Goal: Transaction & Acquisition: Purchase product/service

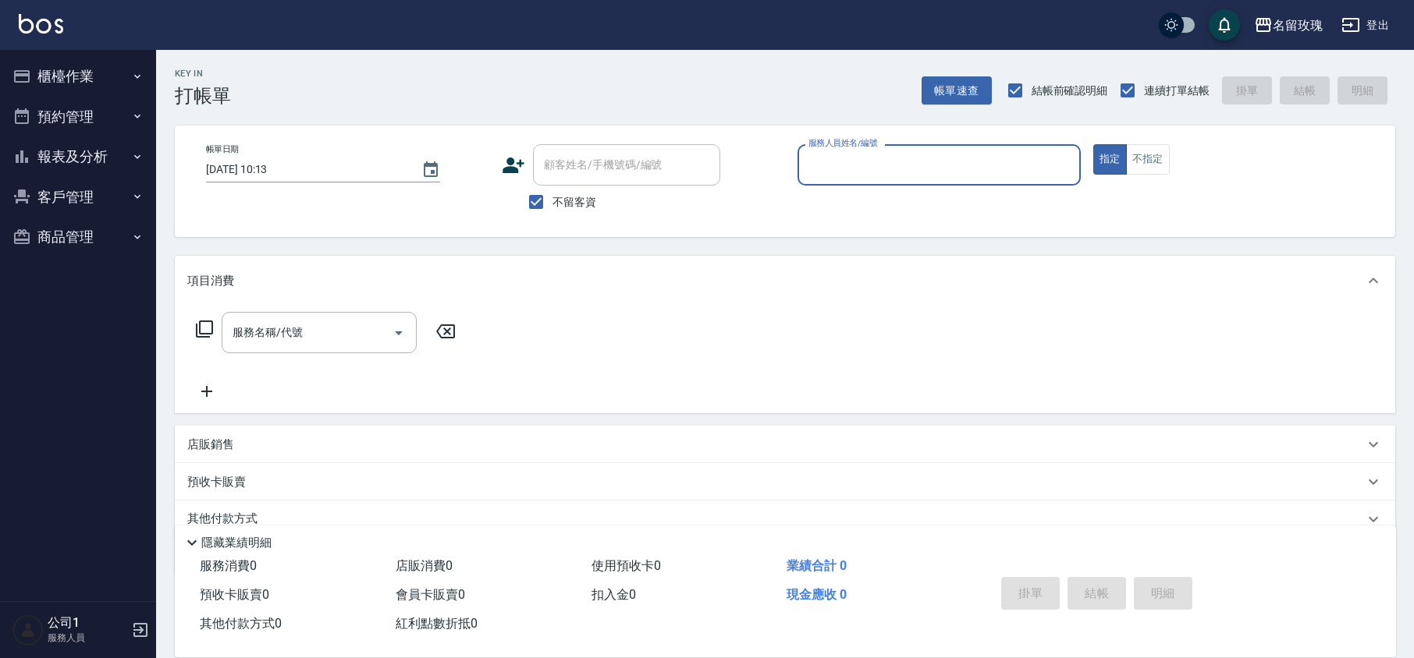
click at [563, 204] on span "不留客資" at bounding box center [574, 202] width 44 height 16
click at [552, 204] on input "不留客資" at bounding box center [536, 202] width 33 height 33
checkbox input "false"
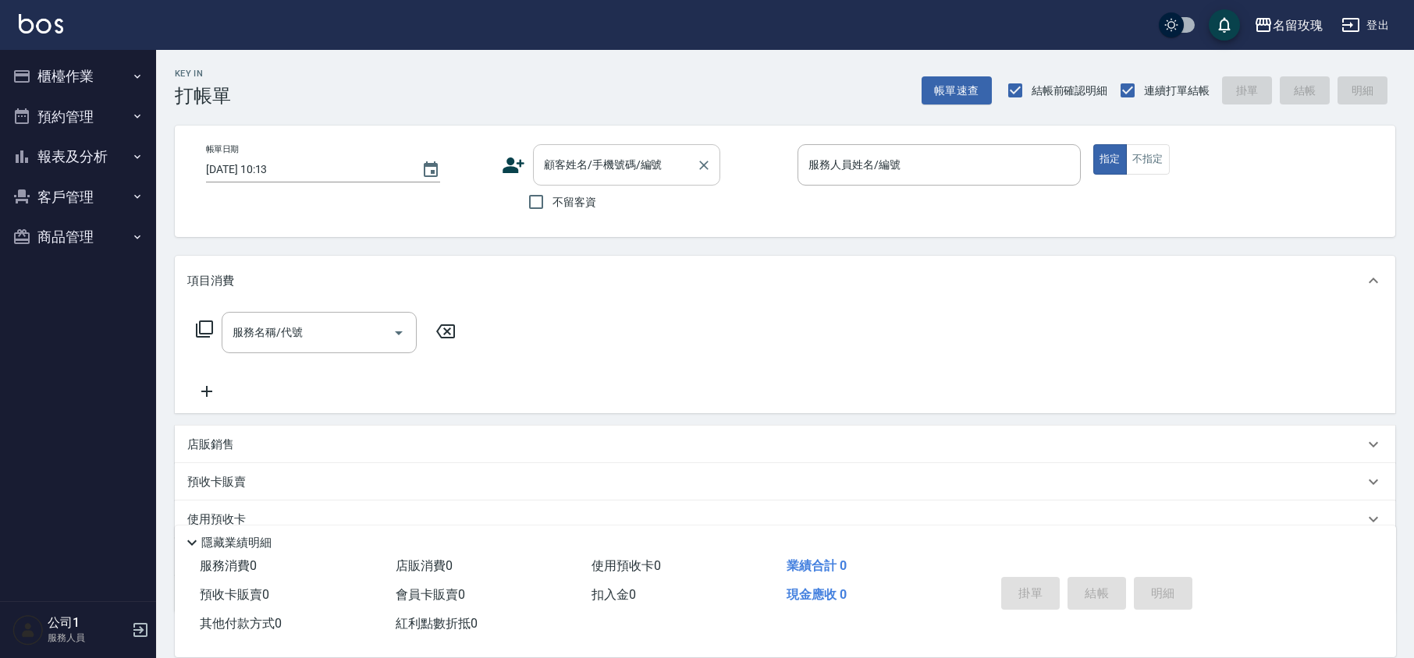
click at [560, 164] on div "顧客姓名/手機號碼/編號 顧客姓名/手機號碼/編號" at bounding box center [626, 164] width 187 height 41
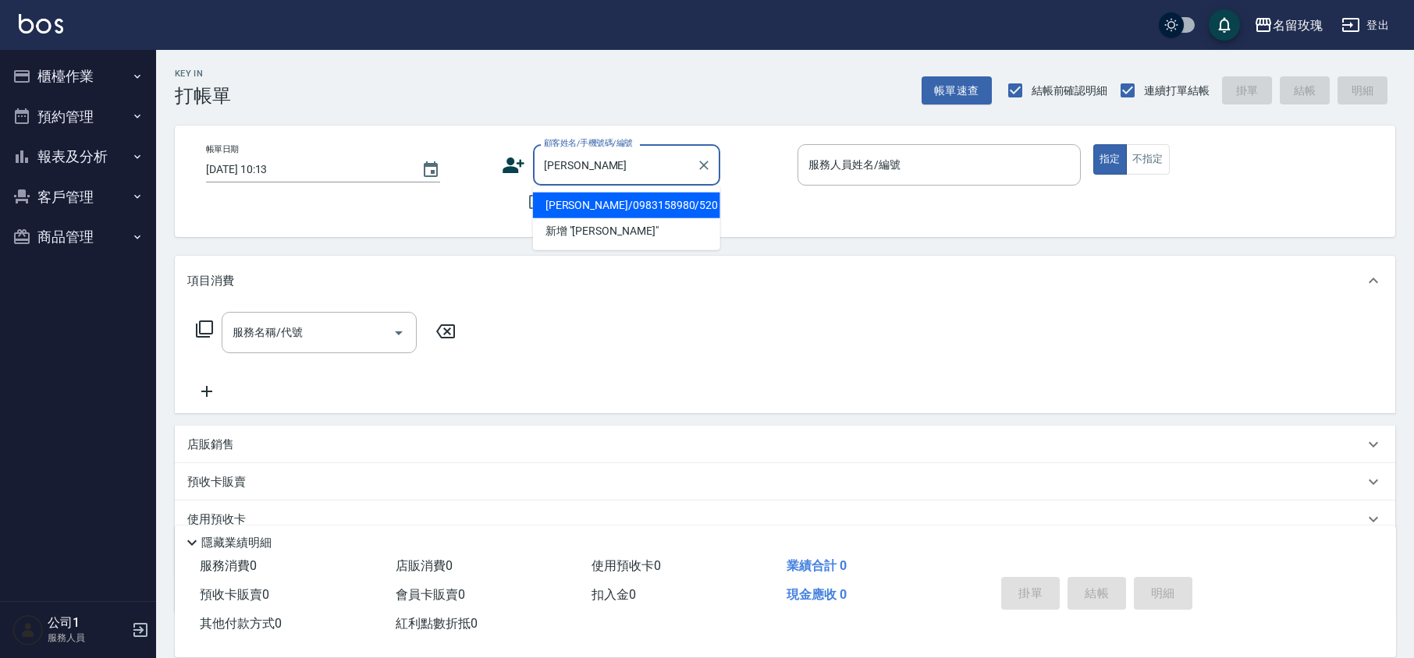
click at [651, 193] on li "[PERSON_NAME]/0983158980/520" at bounding box center [626, 206] width 187 height 26
type input "[PERSON_NAME]/0983158980/520"
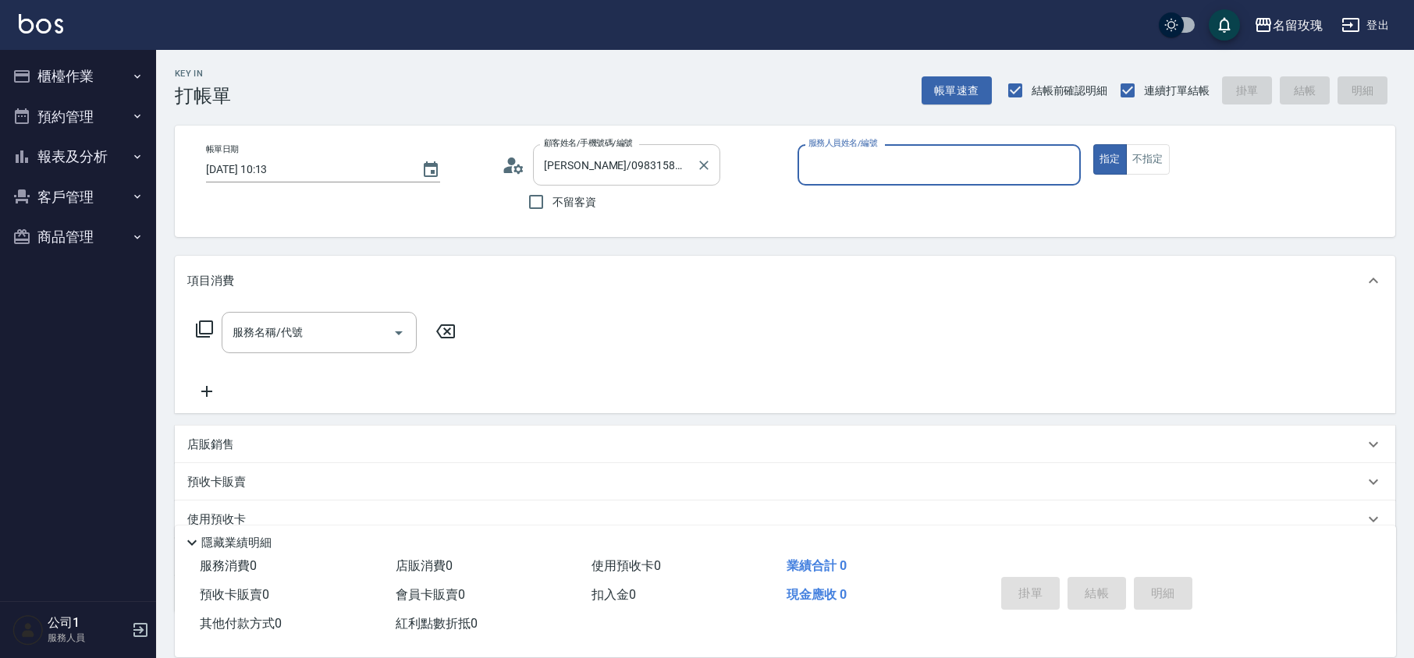
type input "VIVI-2"
click at [512, 166] on icon at bounding box center [508, 169] width 9 height 7
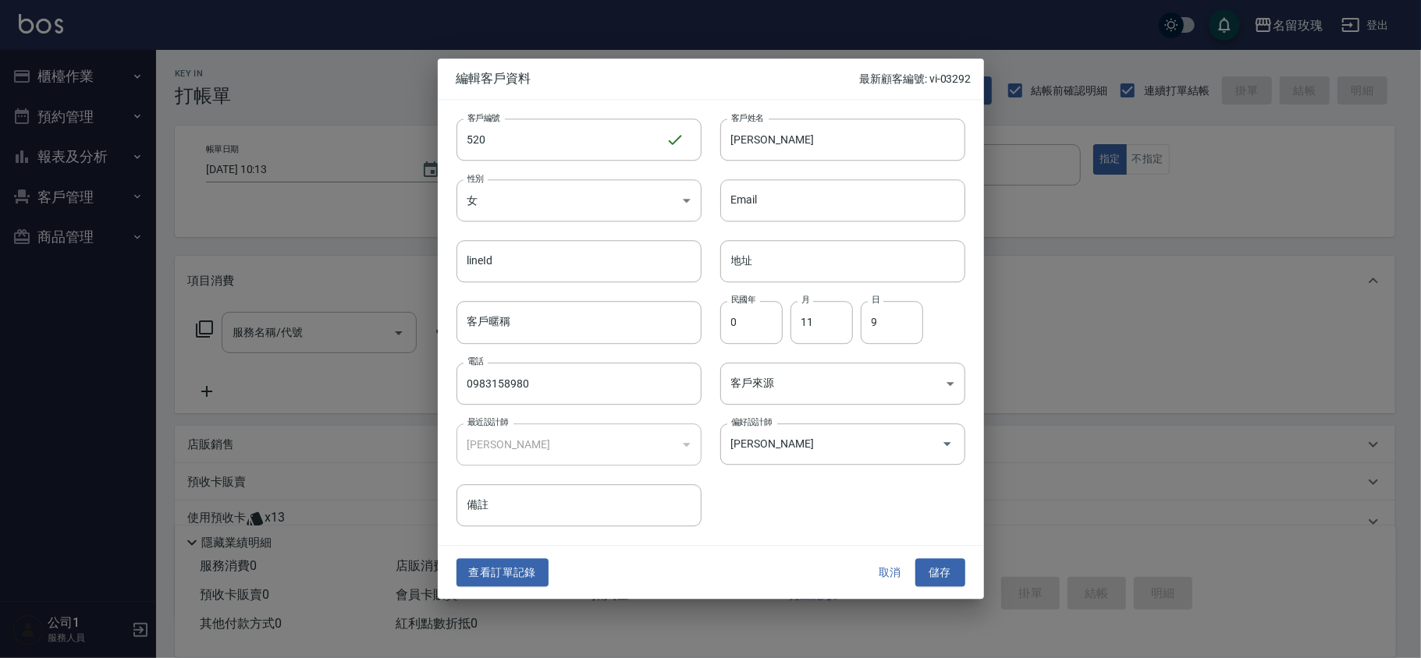
click at [883, 568] on button "取消" at bounding box center [890, 573] width 50 height 29
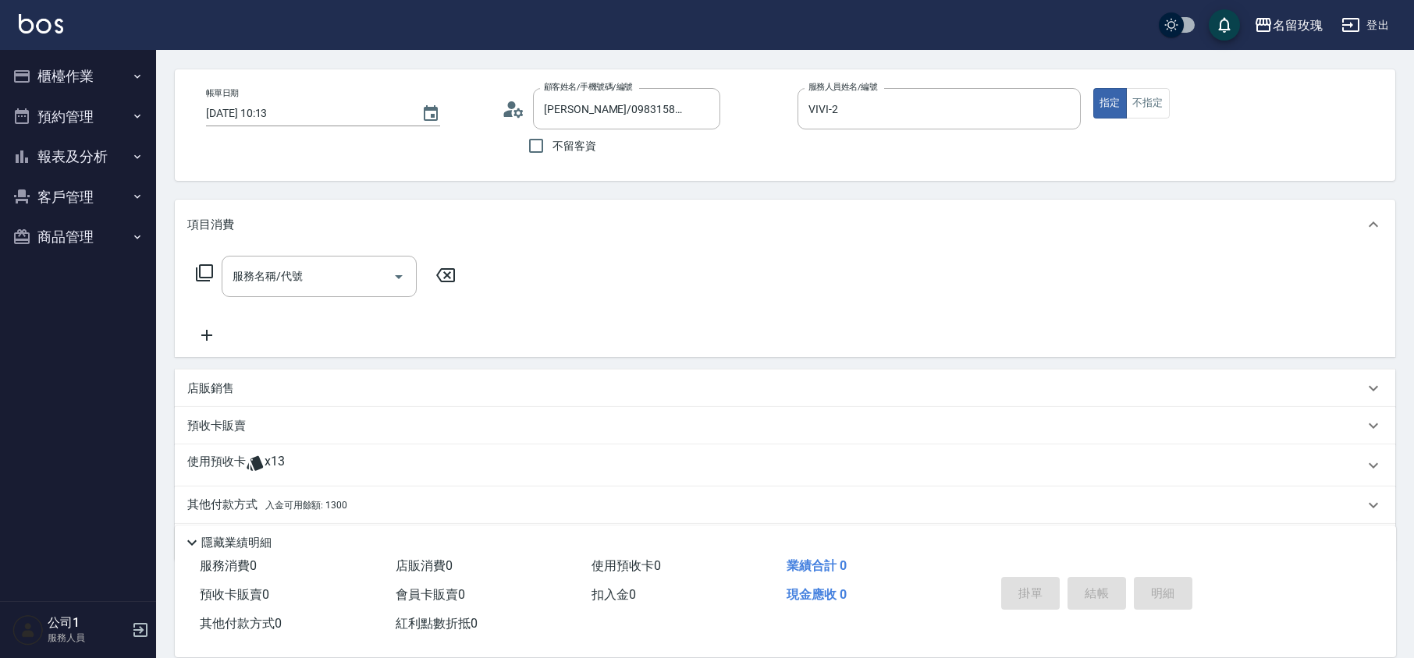
scroll to position [106, 0]
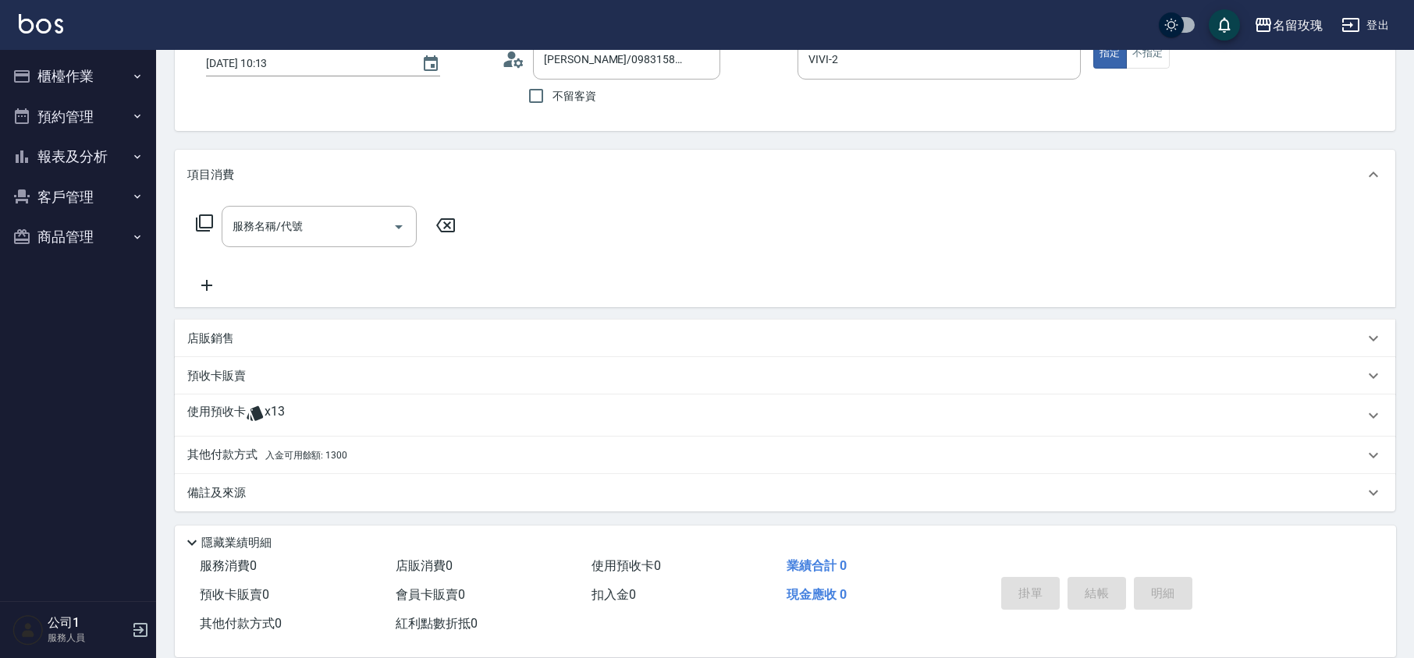
click at [254, 409] on icon at bounding box center [255, 413] width 16 height 15
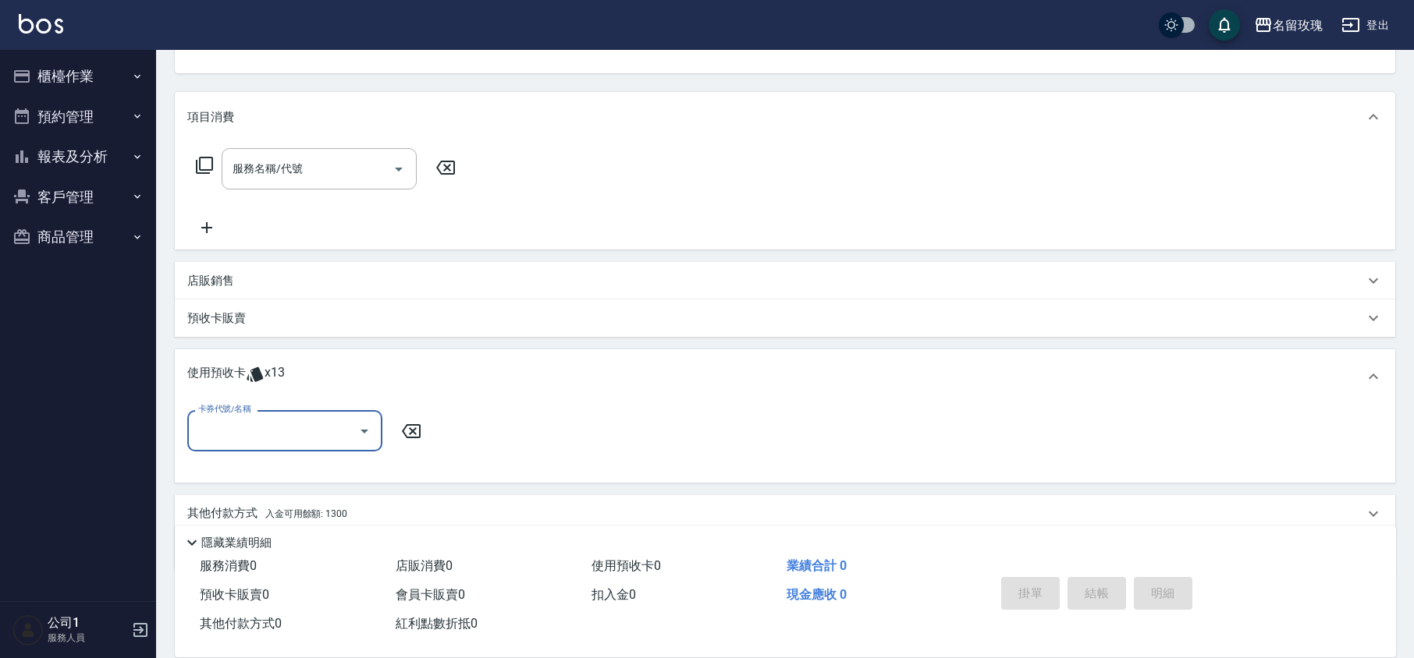
scroll to position [222, 0]
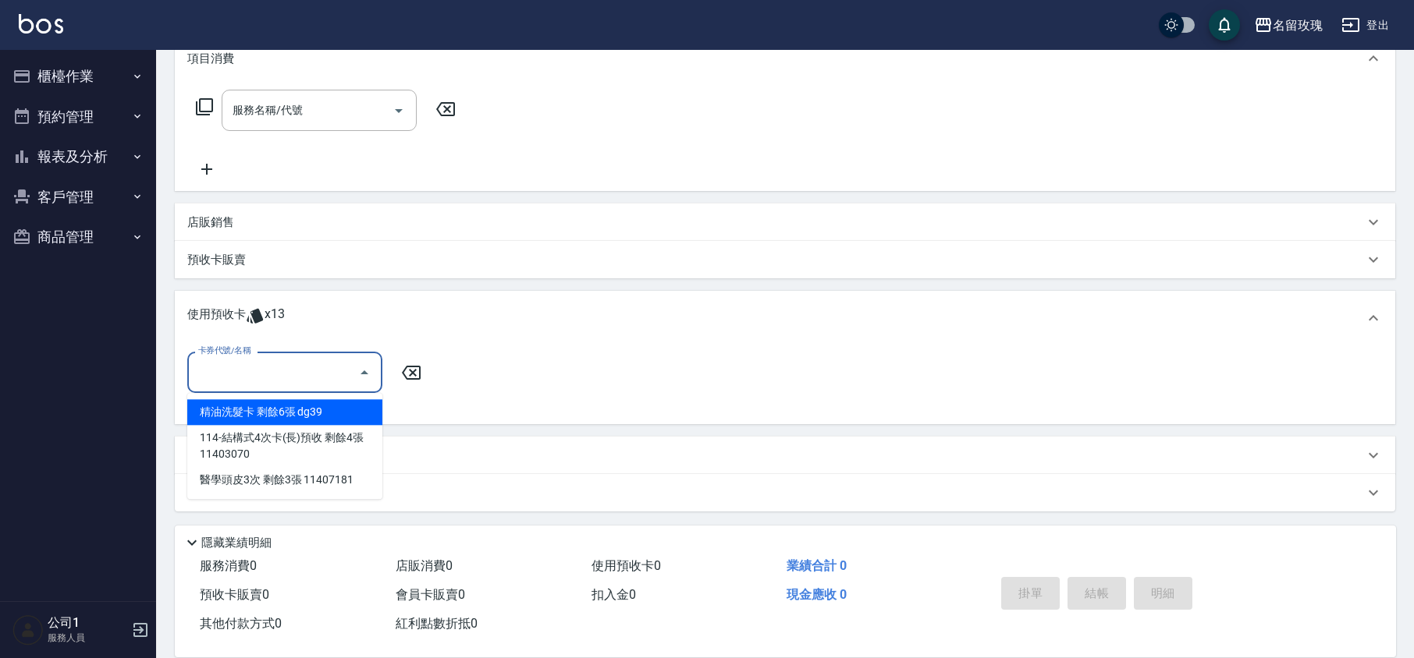
click at [265, 375] on input "卡券代號/名稱" at bounding box center [273, 372] width 158 height 27
click at [275, 410] on div "精油洗髮卡 剩餘6張 dg39" at bounding box center [284, 412] width 195 height 26
type input "精油洗髮卡 dg39"
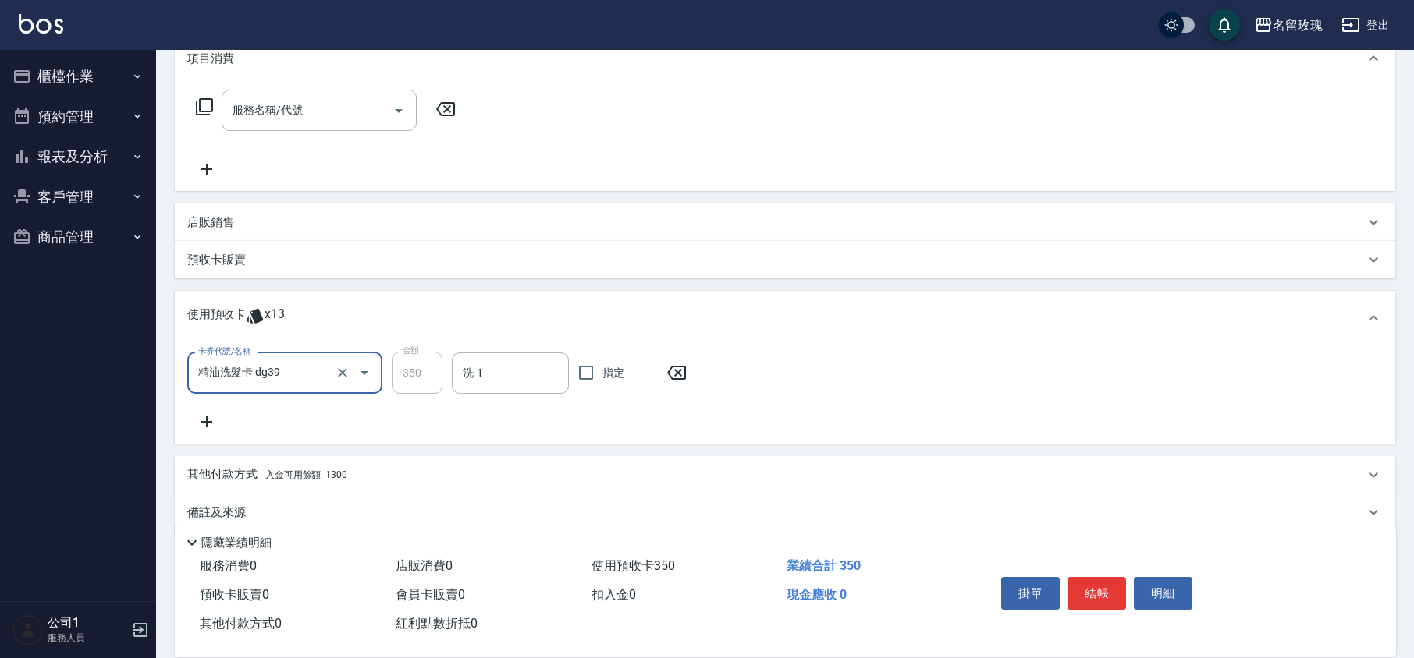
click at [469, 369] on div "洗-1 洗-1" at bounding box center [510, 373] width 117 height 41
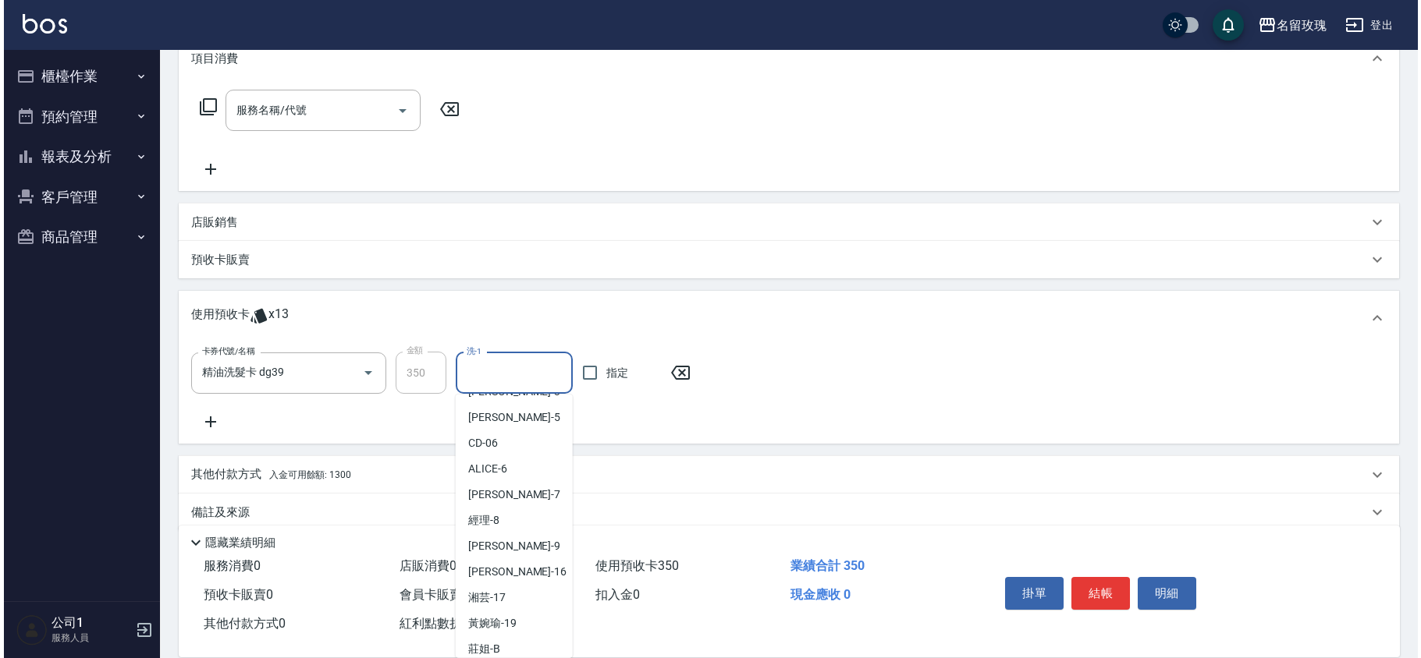
scroll to position [290, 0]
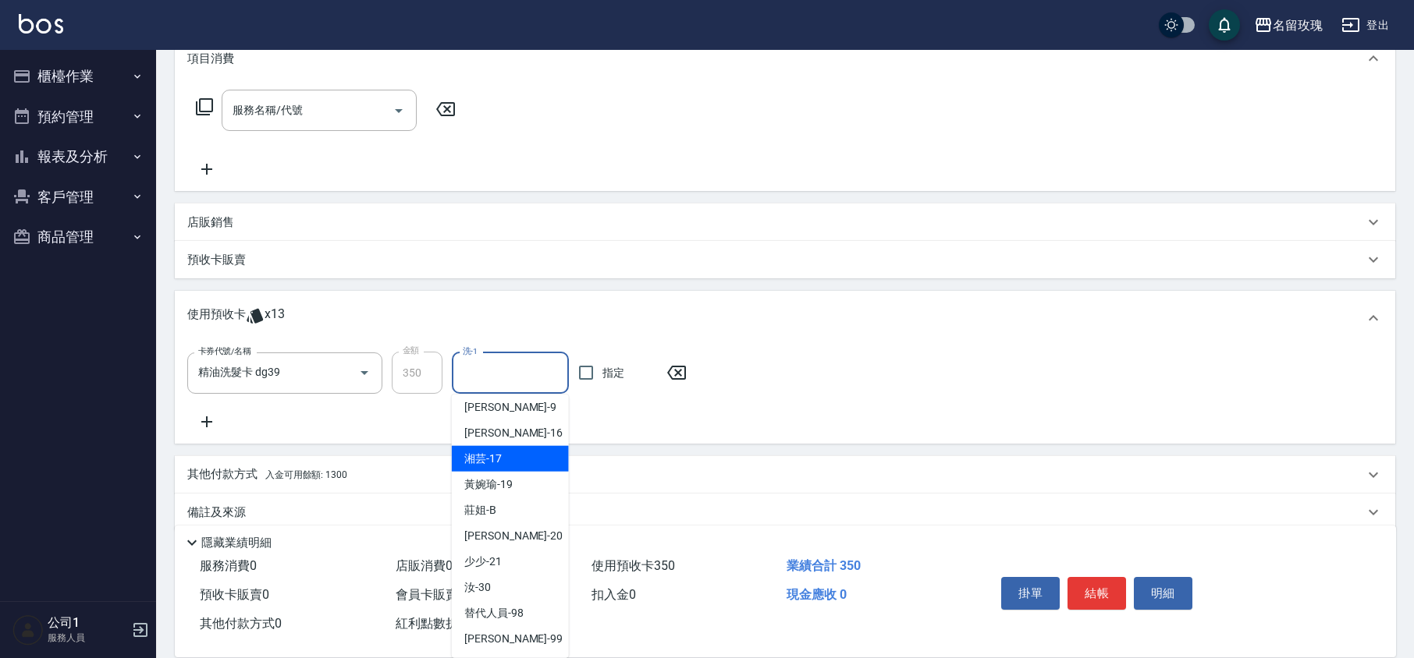
click at [504, 460] on div "湘芸 -17" at bounding box center [510, 459] width 117 height 26
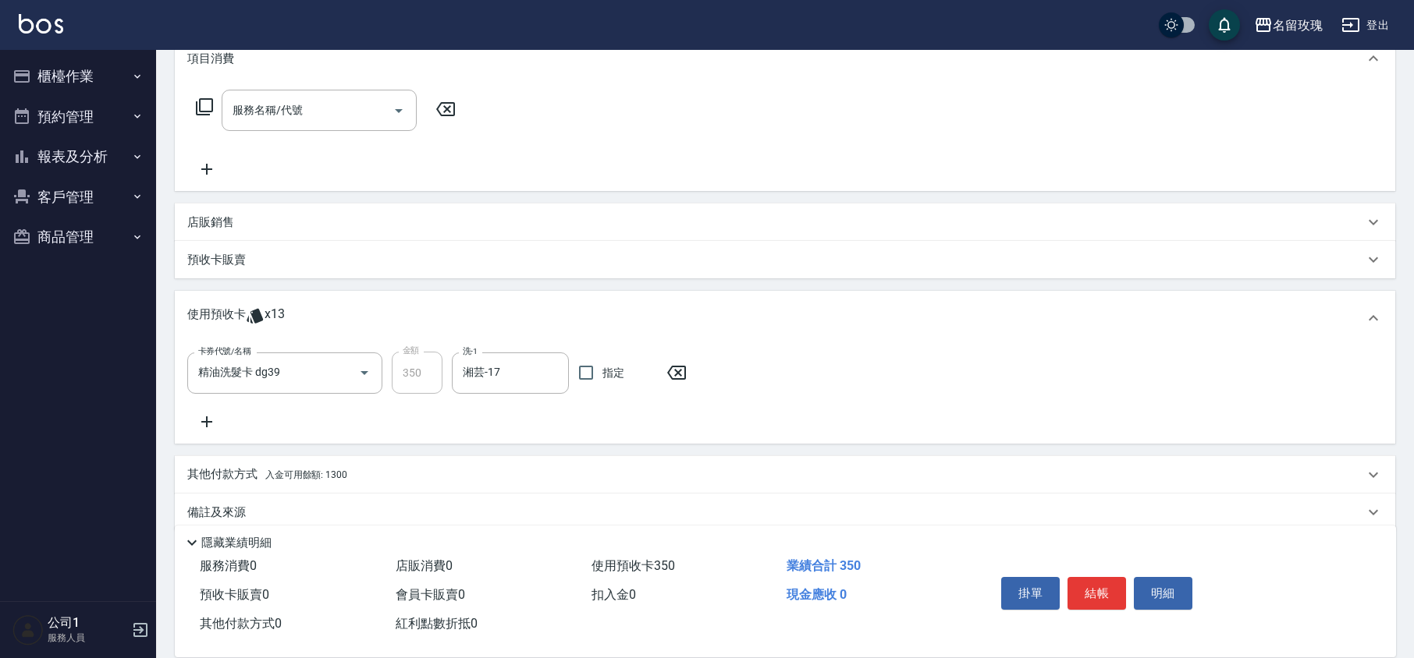
type input "湘芸-17"
click at [1113, 588] on button "結帳" at bounding box center [1096, 593] width 59 height 33
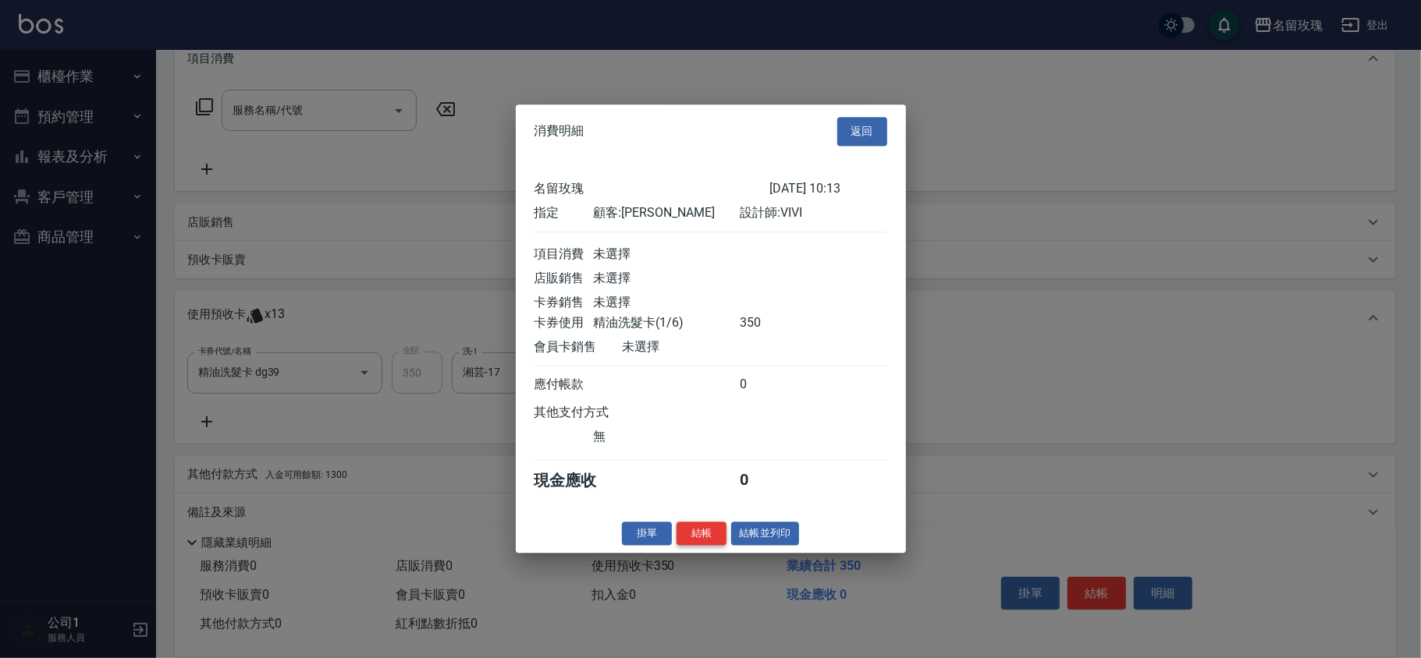
click at [708, 538] on button "結帳" at bounding box center [701, 534] width 50 height 24
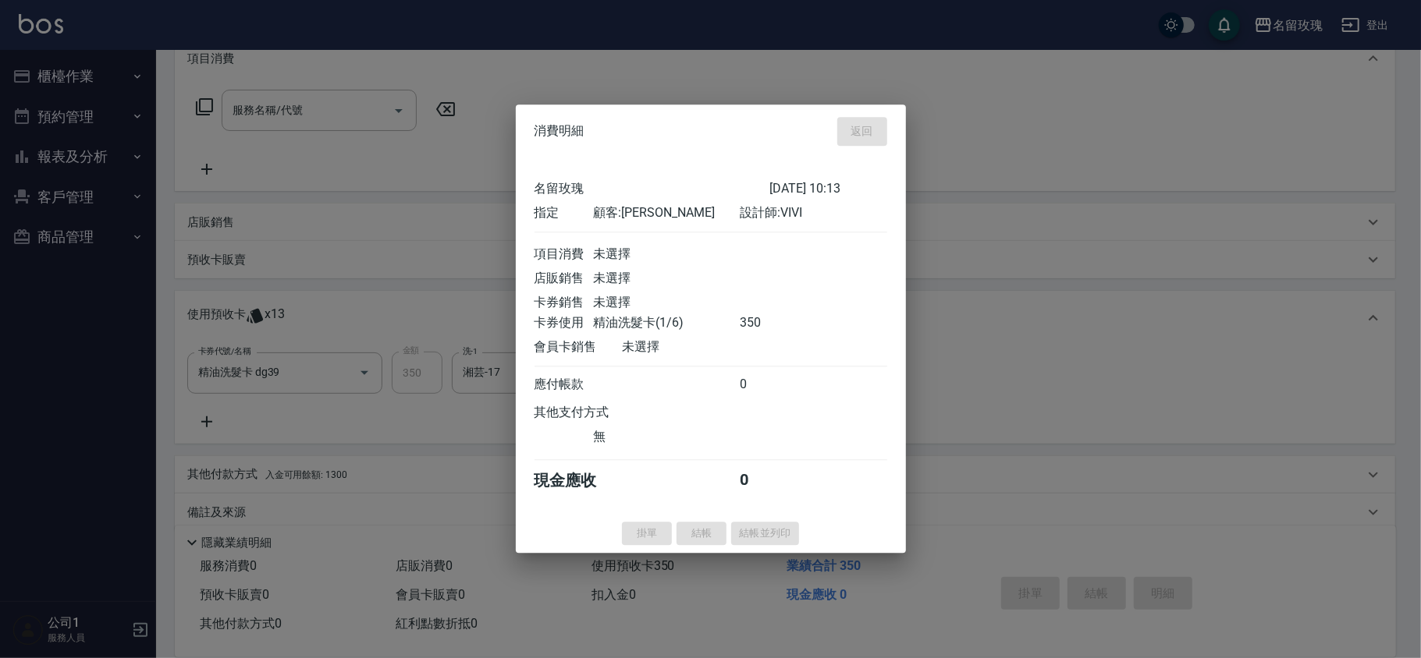
type input "[DATE] 10:29"
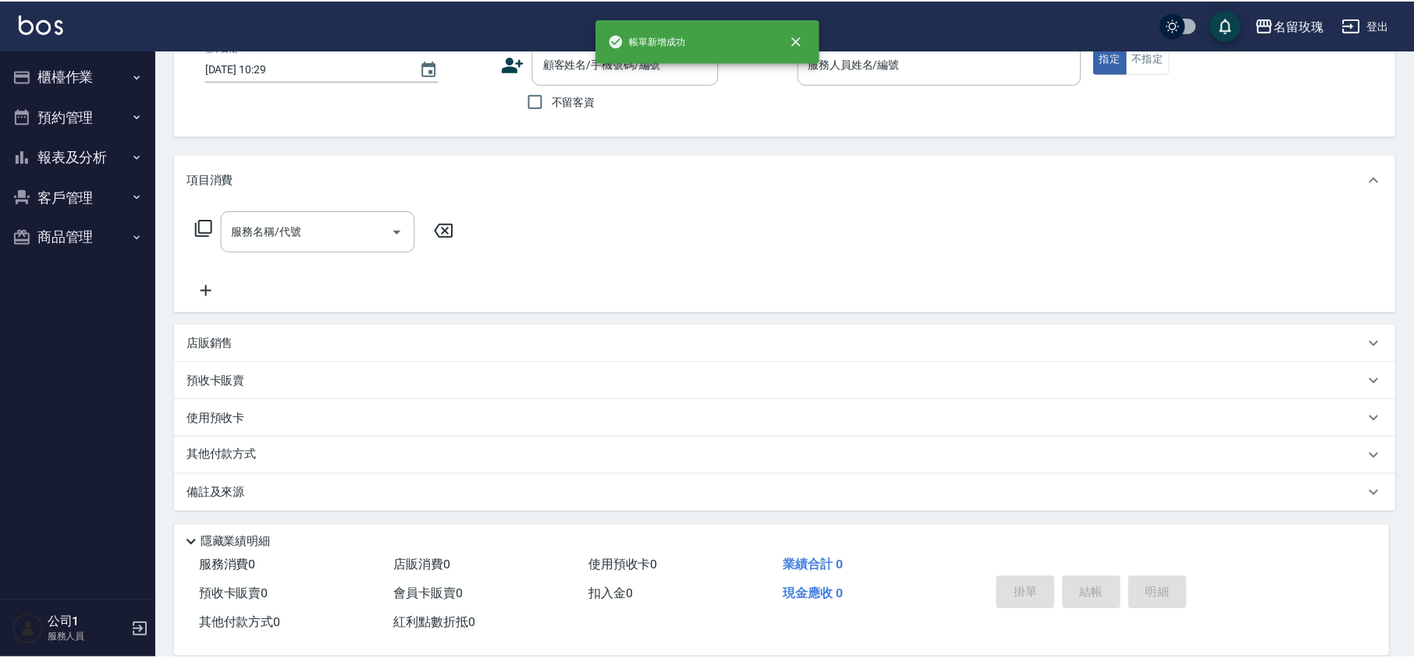
scroll to position [0, 0]
